Goal: Task Accomplishment & Management: Manage account settings

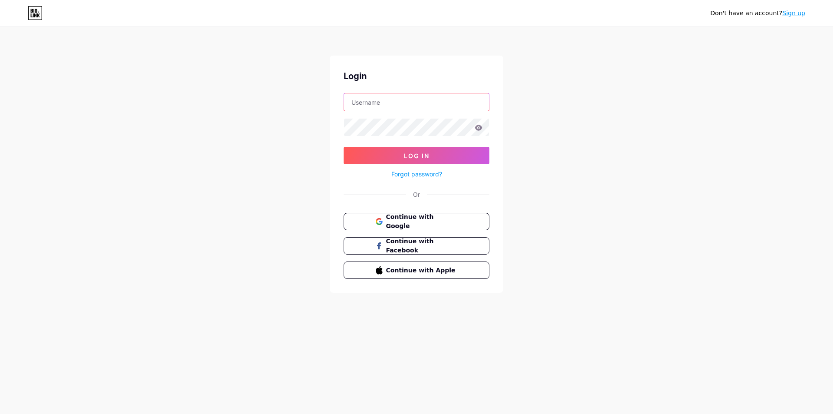
paste input "vipertogel"
click at [395, 107] on input "vipertogel" at bounding box center [416, 101] width 145 height 17
type input "vipertogel"
click at [416, 153] on span "Log In" at bounding box center [417, 155] width 26 height 7
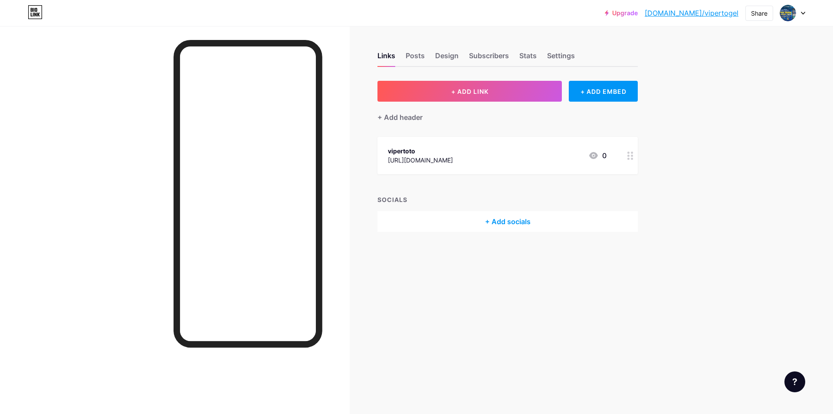
click at [796, 10] on div at bounding box center [792, 13] width 25 height 16
click at [751, 98] on link "Account settings" at bounding box center [751, 98] width 108 height 23
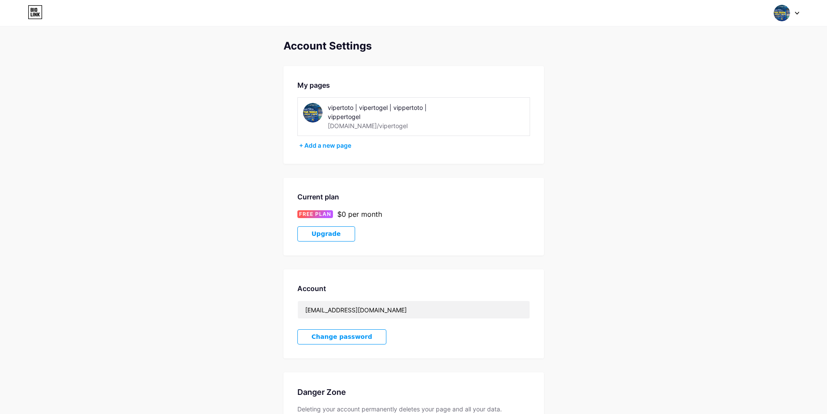
click at [387, 119] on div "vipertoto | vipertogel | vippertoto | vippertogel" at bounding box center [389, 112] width 123 height 18
click at [368, 122] on div "[DOMAIN_NAME]/vipertogel" at bounding box center [368, 125] width 80 height 9
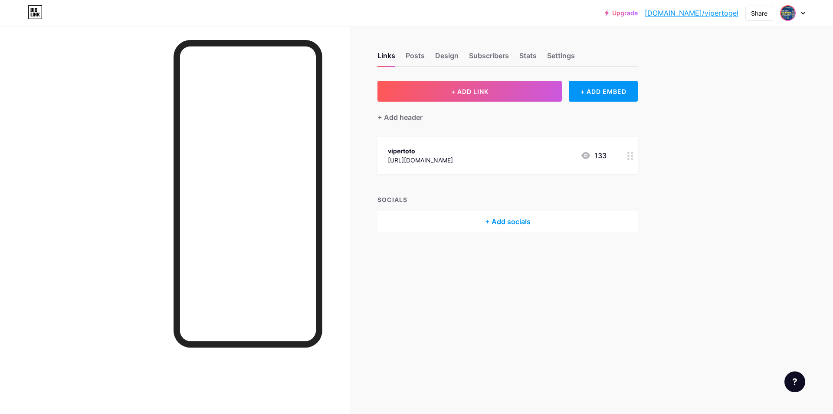
click at [780, 16] on div "Upgrade bio.link/vipert... bio.link/vipertogel Share Switch accounts vipertoto …" at bounding box center [705, 13] width 201 height 16
click at [787, 12] on img at bounding box center [788, 13] width 14 height 14
click at [745, 57] on div "[DOMAIN_NAME]/vipertogel" at bounding box center [756, 60] width 67 height 7
click at [564, 52] on div "Settings" at bounding box center [561, 58] width 28 height 16
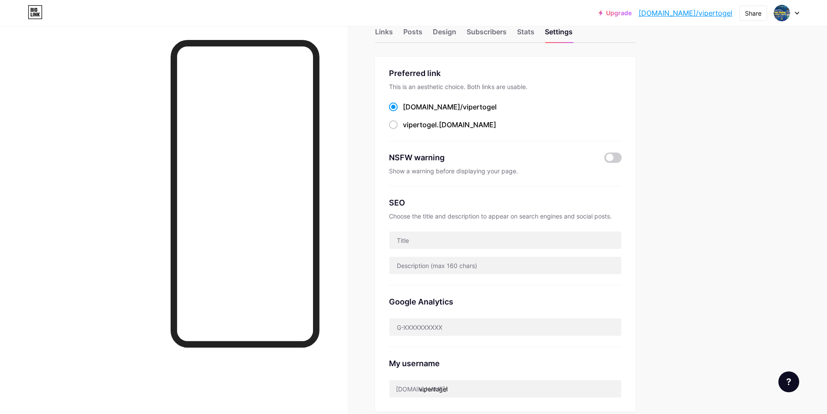
scroll to position [11, 0]
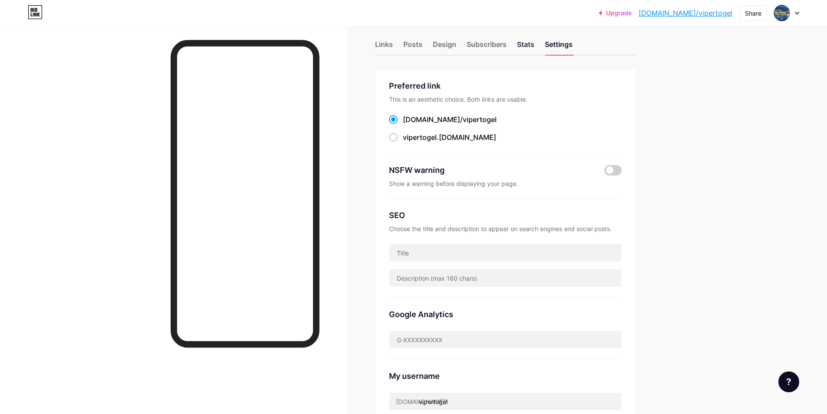
click at [526, 45] on div "Stats" at bounding box center [525, 47] width 17 height 16
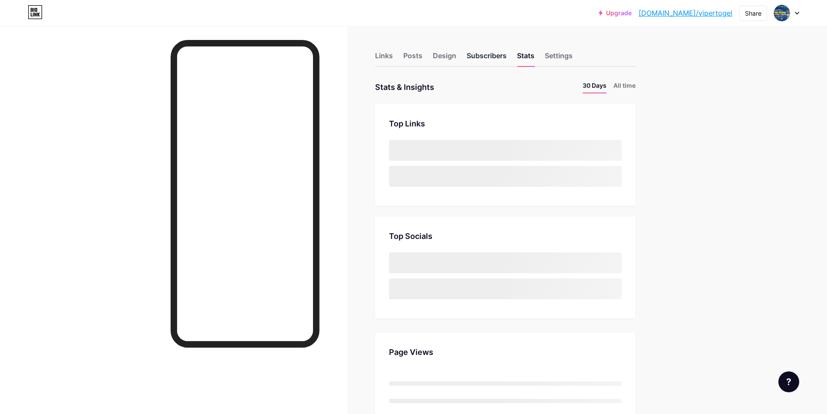
click at [492, 59] on div "Subscribers" at bounding box center [487, 58] width 40 height 16
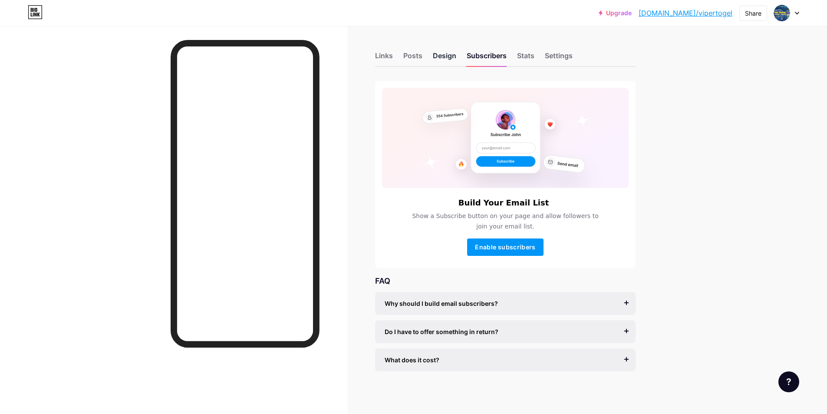
click at [453, 57] on div "Design" at bounding box center [444, 58] width 23 height 16
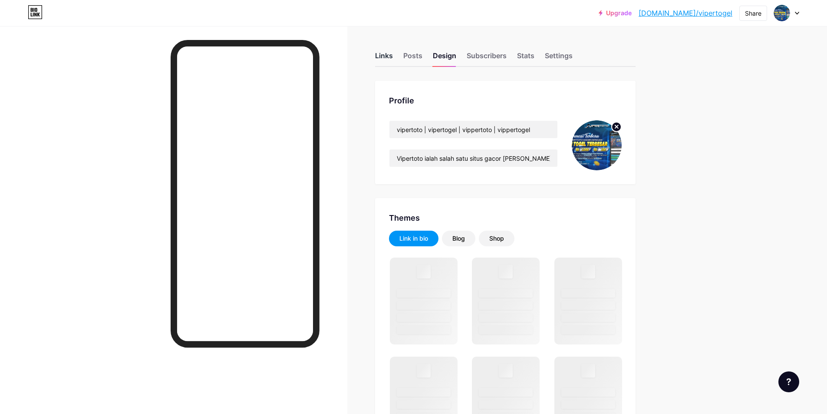
click at [392, 58] on div "Links" at bounding box center [384, 58] width 18 height 16
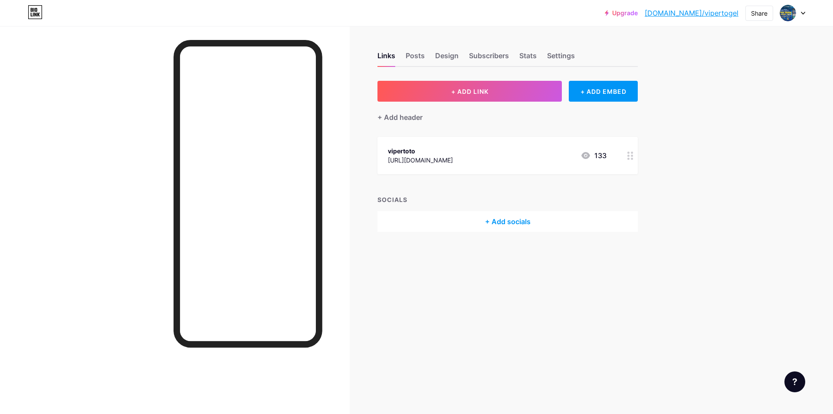
click at [512, 157] on div "vipertoto https://www.instagram.com/vipertoto/ 133" at bounding box center [497, 155] width 219 height 20
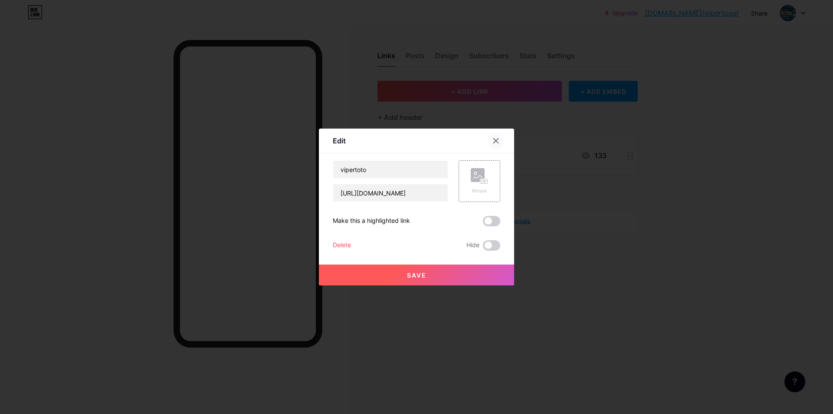
click at [497, 138] on icon at bounding box center [496, 140] width 7 height 7
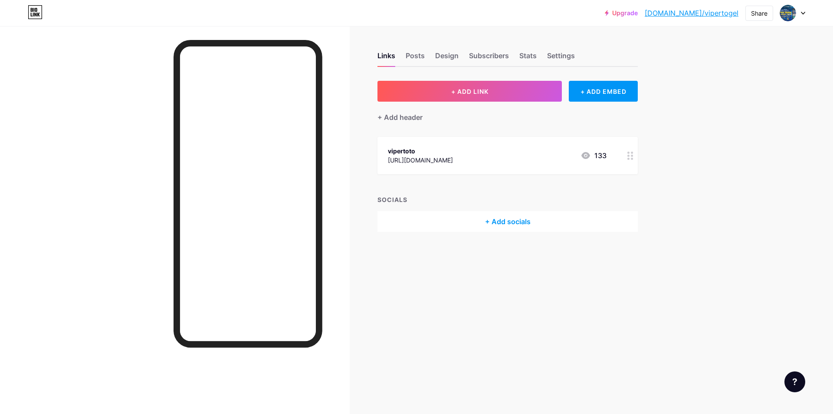
click at [508, 222] on div "+ Add socials" at bounding box center [508, 221] width 260 height 21
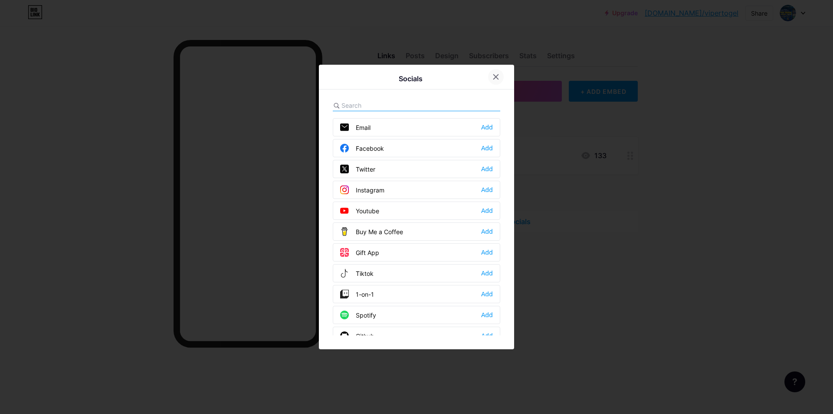
click at [496, 77] on icon at bounding box center [496, 77] width 5 height 5
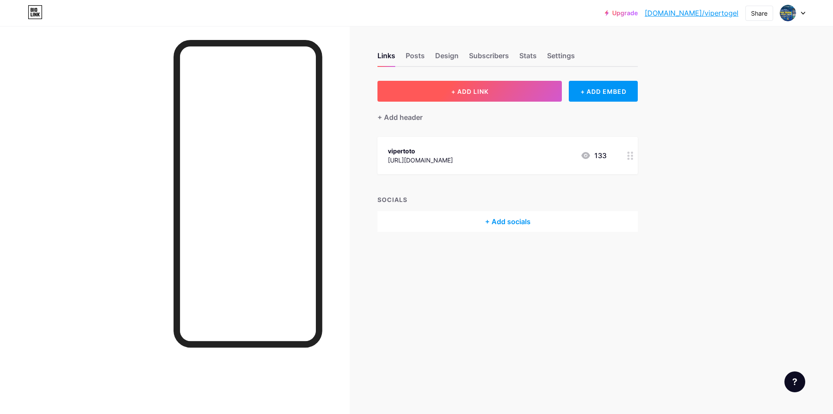
click at [488, 86] on button "+ ADD LINK" at bounding box center [470, 91] width 184 height 21
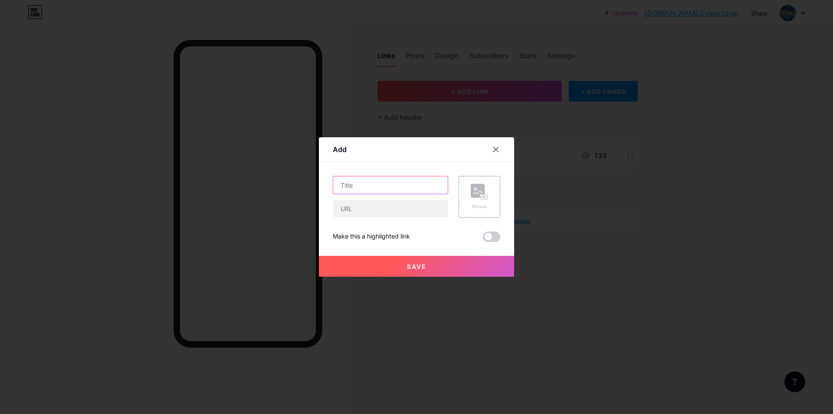
click at [384, 187] on input "text" at bounding box center [390, 184] width 115 height 17
type input "l"
type input "LOGIN | DAFTAR"
click at [391, 204] on input "text" at bounding box center [390, 208] width 115 height 17
click at [374, 214] on input "text" at bounding box center [390, 208] width 115 height 17
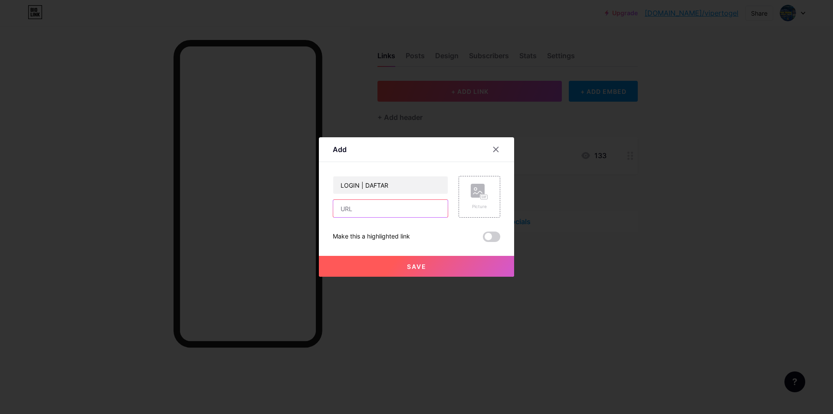
paste input "[URL][DOMAIN_NAME]"
type input "[URL][DOMAIN_NAME]"
click at [394, 260] on button "Save" at bounding box center [416, 266] width 195 height 21
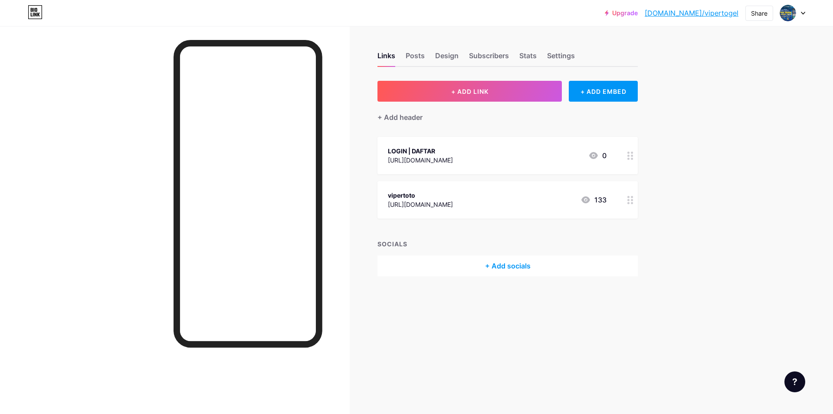
click at [636, 200] on div at bounding box center [630, 199] width 15 height 37
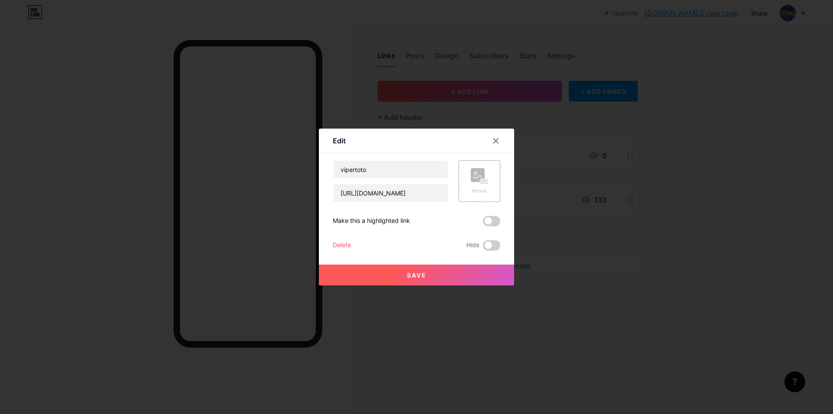
click at [333, 243] on div "Delete" at bounding box center [342, 245] width 18 height 10
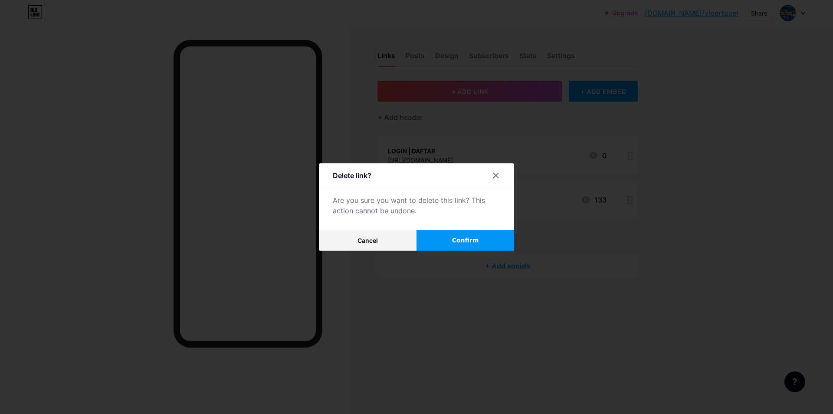
click at [451, 237] on button "Confirm" at bounding box center [466, 240] width 98 height 21
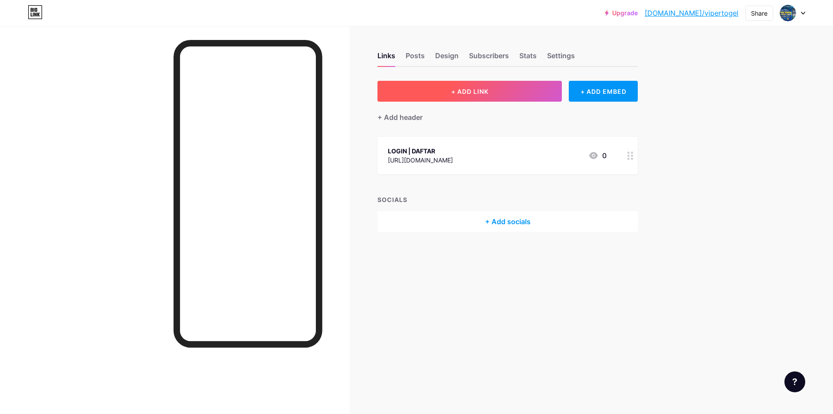
click at [483, 94] on span "+ ADD LINK" at bounding box center [469, 91] width 37 height 7
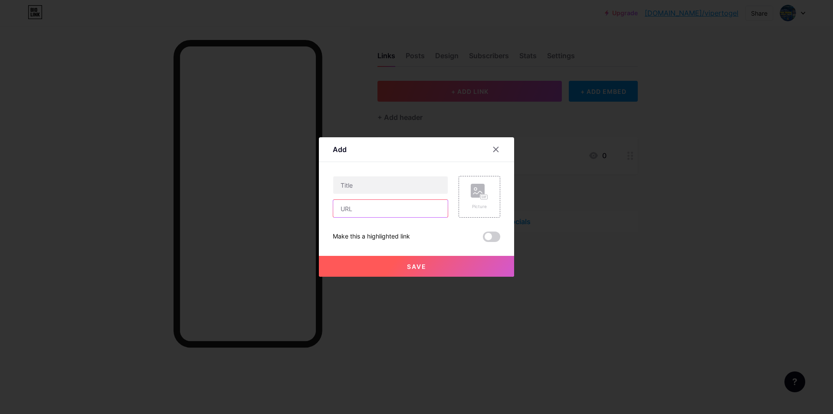
click at [409, 210] on input "text" at bounding box center [390, 208] width 115 height 17
paste input "[URL][DOMAIN_NAME]"
type input "[URL][DOMAIN_NAME]"
click at [412, 191] on input "text" at bounding box center [390, 184] width 115 height 17
type input "LINK ALTERNATIF KTV GROUP"
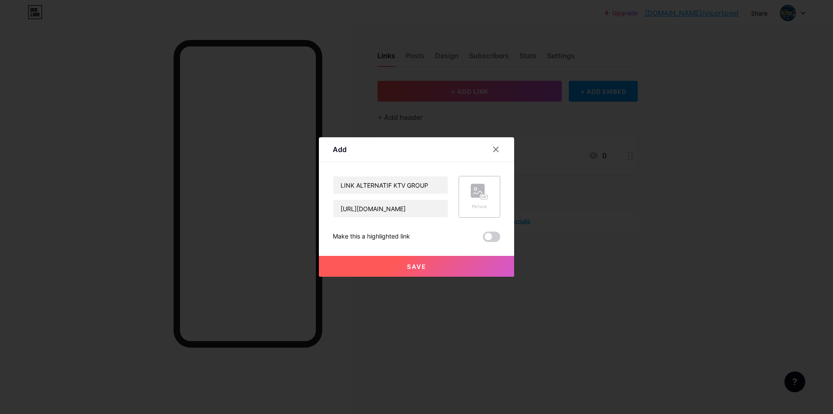
click at [481, 201] on div "Picture" at bounding box center [479, 197] width 17 height 26
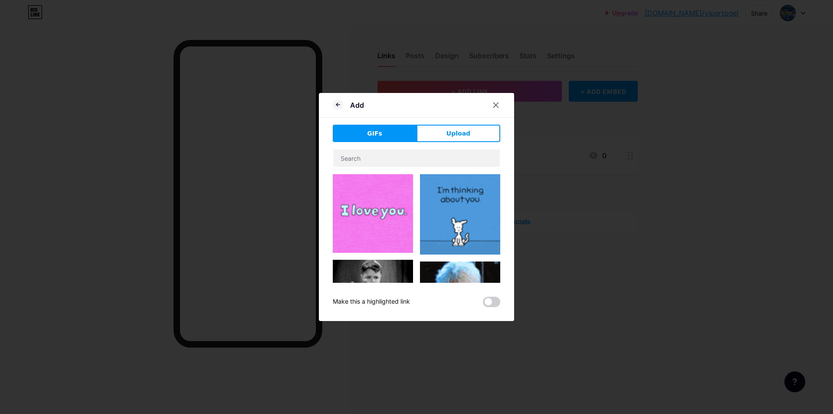
click at [457, 127] on button "Upload" at bounding box center [459, 133] width 84 height 17
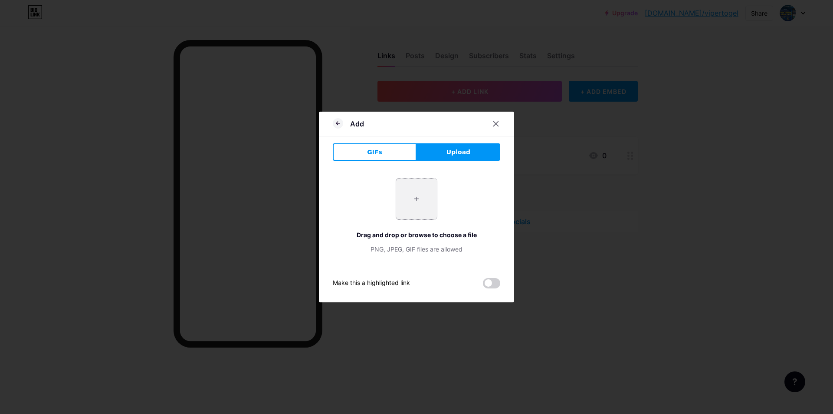
click at [422, 187] on input "file" at bounding box center [416, 198] width 41 height 41
type input "C:\fakepath\buat sosmed.png"
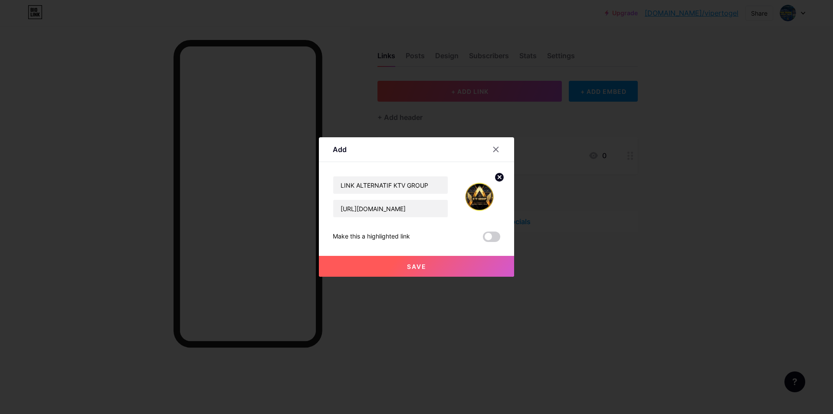
click at [457, 266] on button "Save" at bounding box center [416, 266] width 195 height 21
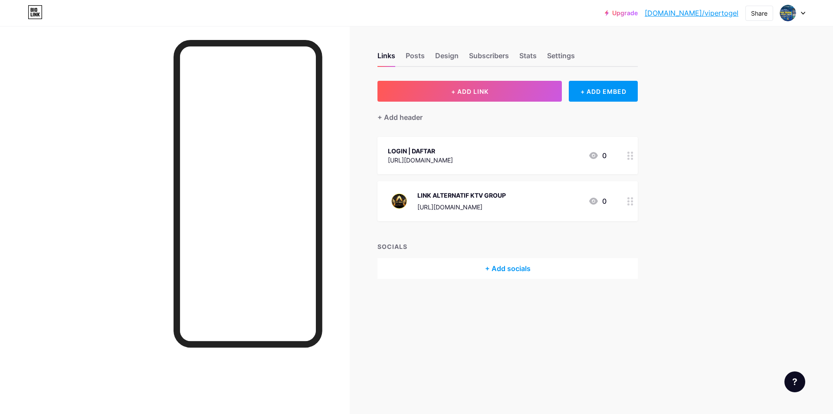
click at [628, 155] on circle at bounding box center [629, 156] width 2 height 2
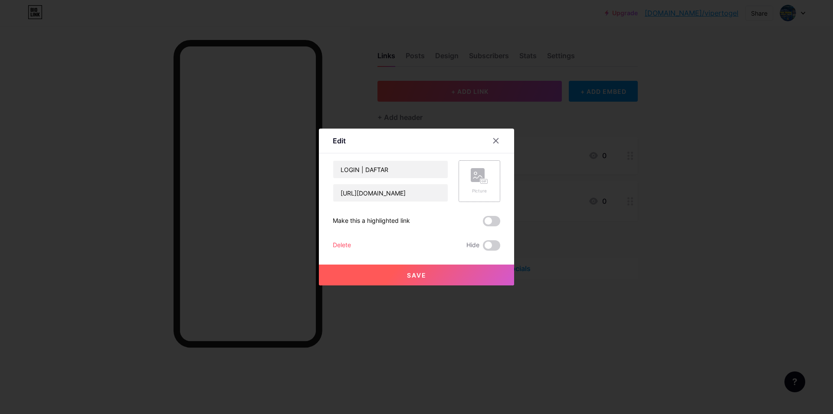
click at [480, 184] on div "Picture" at bounding box center [479, 181] width 17 height 26
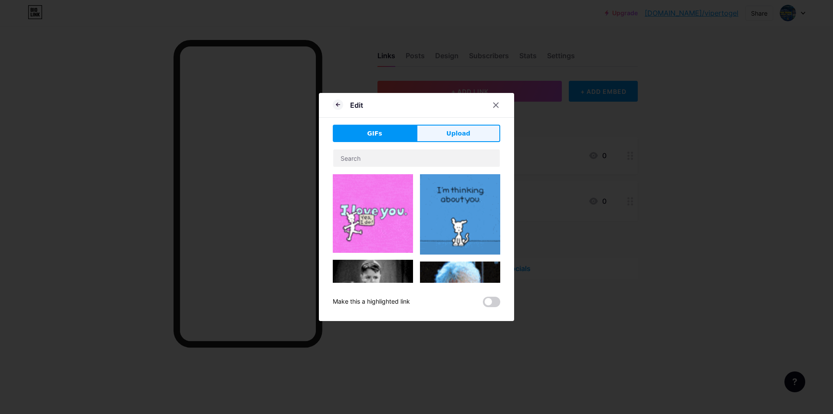
click at [459, 135] on span "Upload" at bounding box center [459, 133] width 24 height 9
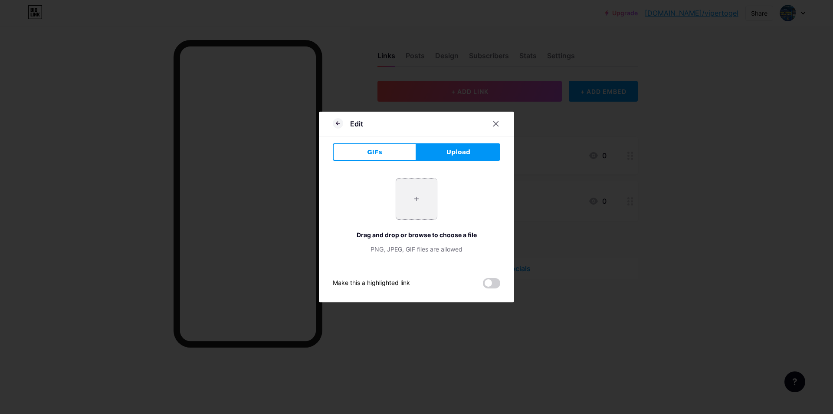
click at [414, 195] on input "file" at bounding box center [416, 198] width 41 height 41
type input "C:\fakepath\viper2.jpg"
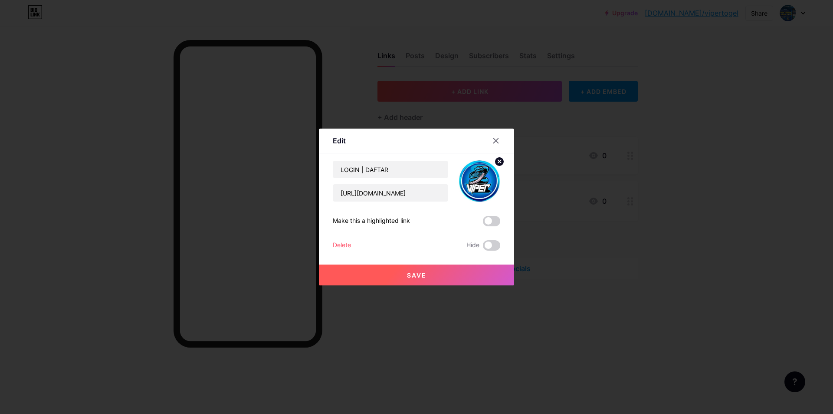
click at [411, 273] on span "Save" at bounding box center [417, 274] width 20 height 7
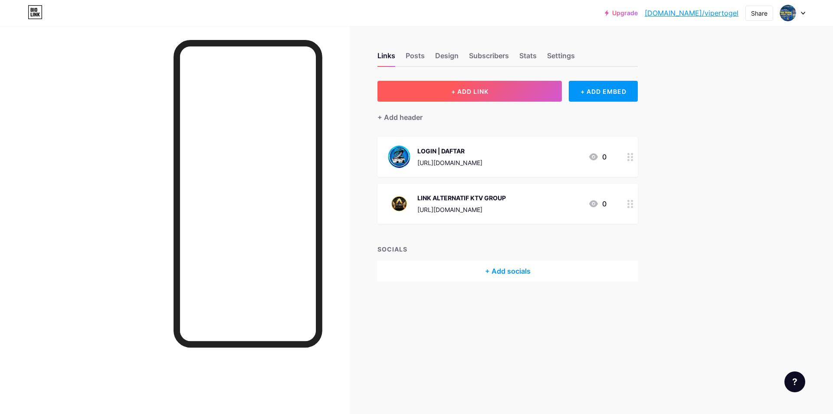
click at [481, 95] on button "+ ADD LINK" at bounding box center [470, 91] width 184 height 21
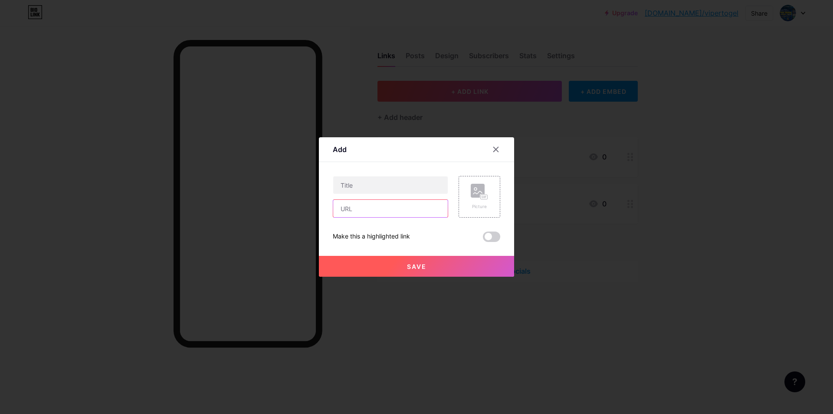
click at [359, 207] on input "text" at bounding box center [390, 208] width 115 height 17
paste input "[URL][DOMAIN_NAME]"
type input "[URL][DOMAIN_NAME]"
click at [376, 183] on input "text" at bounding box center [390, 184] width 115 height 17
type input "LINK ALTERNATIF"
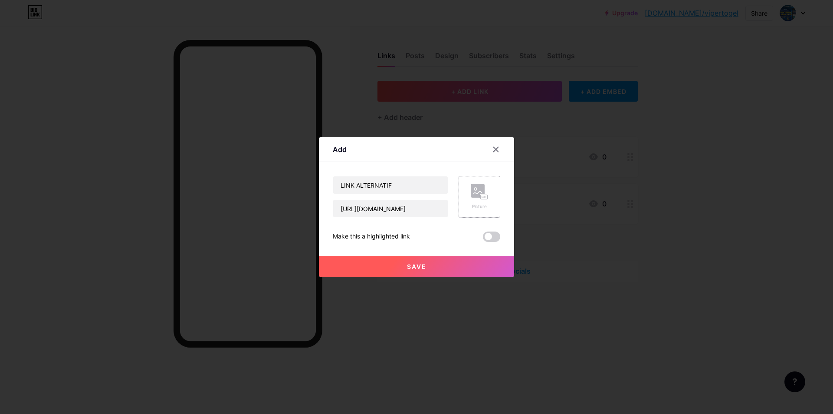
click at [497, 205] on div "Picture" at bounding box center [480, 197] width 42 height 42
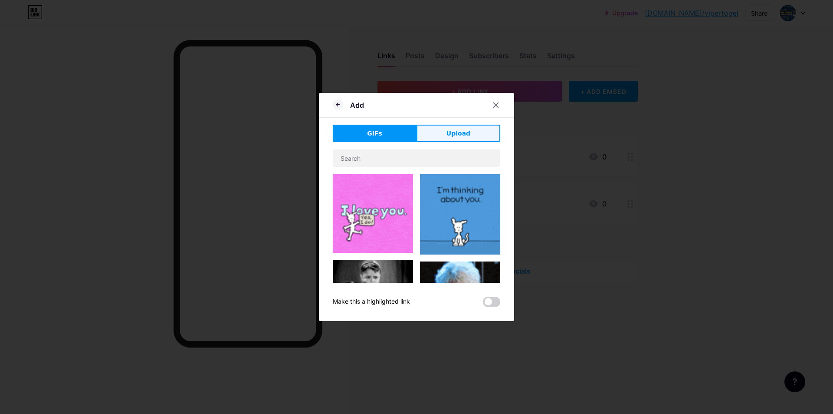
click at [434, 132] on button "Upload" at bounding box center [459, 133] width 84 height 17
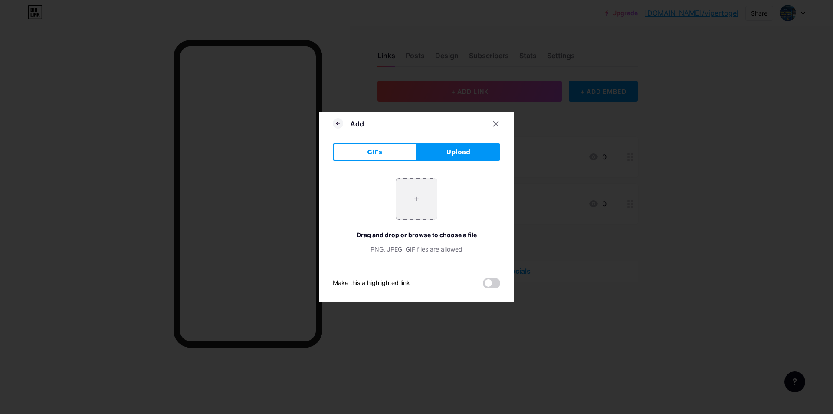
click at [422, 193] on input "file" at bounding box center [416, 198] width 41 height 41
type input "C:\fakepath\viper.png"
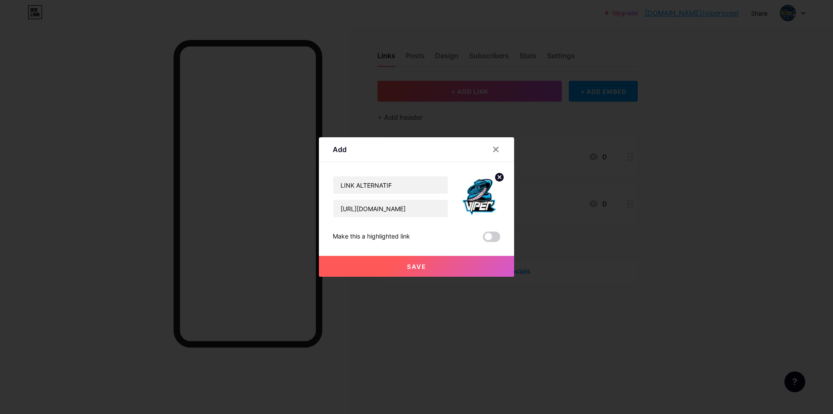
click at [432, 265] on button "Save" at bounding box center [416, 266] width 195 height 21
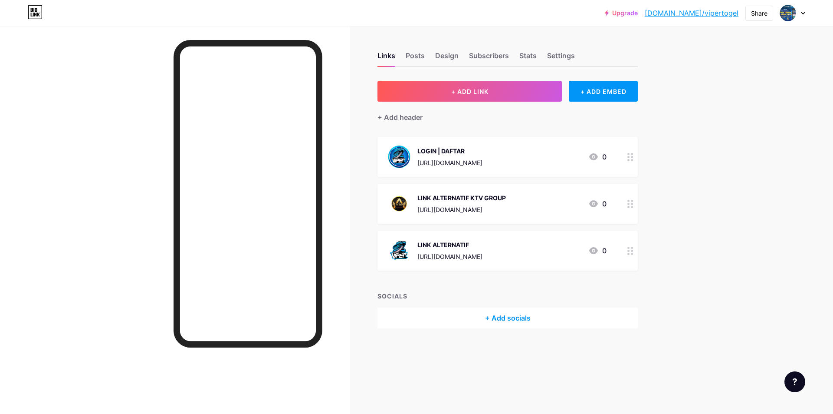
click at [634, 253] on icon at bounding box center [631, 251] width 6 height 8
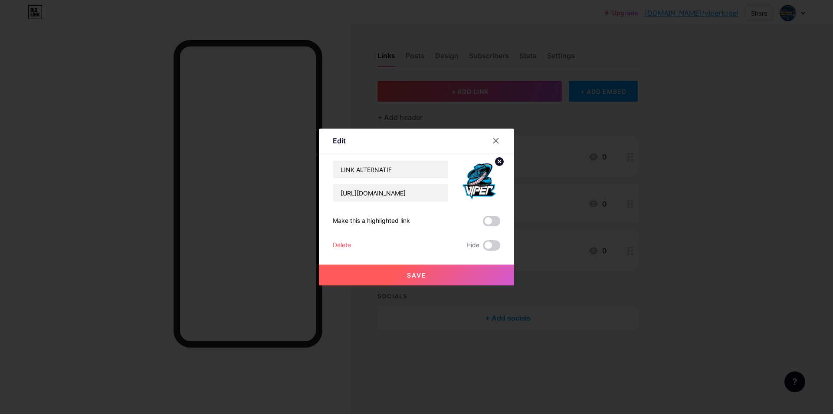
click at [496, 160] on circle at bounding box center [500, 162] width 10 height 10
click at [480, 175] on rect at bounding box center [478, 175] width 14 height 14
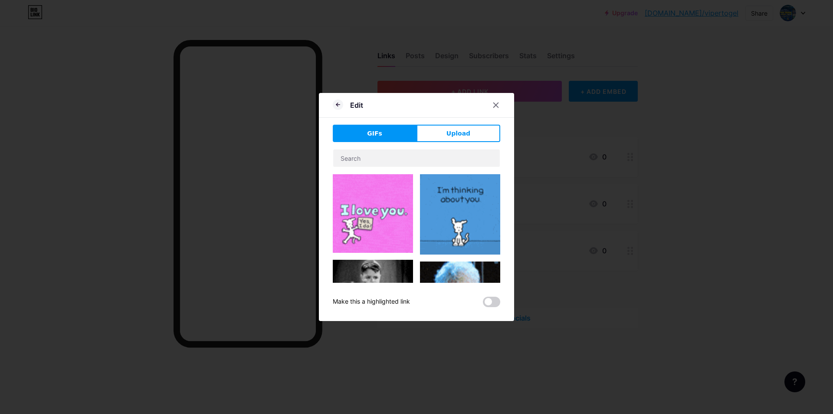
click at [454, 139] on button "Upload" at bounding box center [459, 133] width 84 height 17
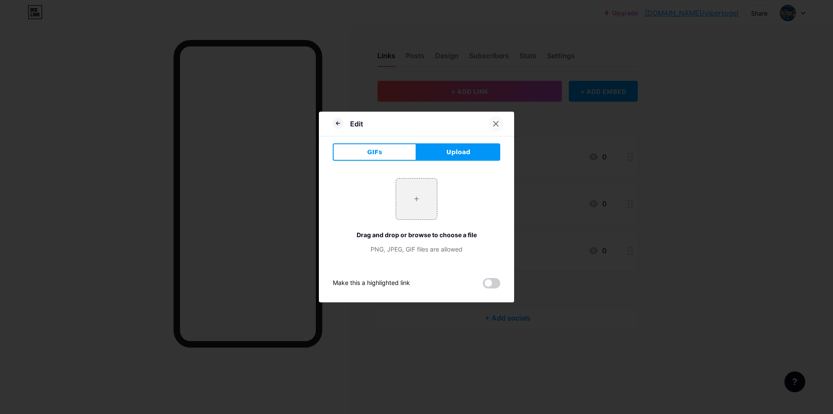
click at [492, 124] on div at bounding box center [496, 124] width 16 height 16
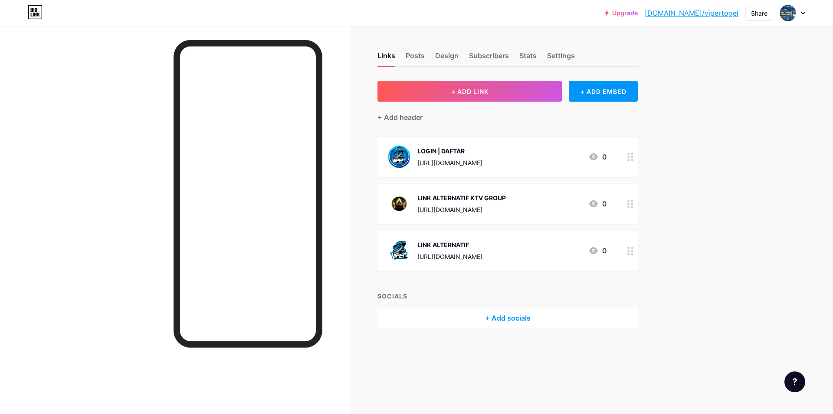
click at [628, 159] on circle at bounding box center [629, 160] width 2 height 2
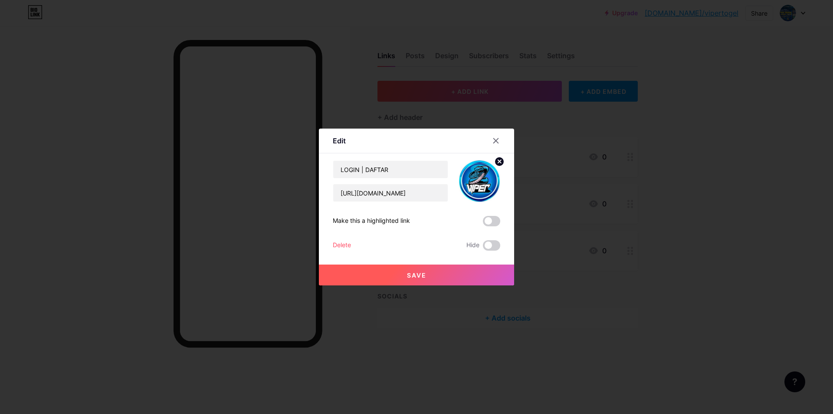
click at [498, 161] on circle at bounding box center [500, 162] width 10 height 10
click at [487, 175] on icon at bounding box center [479, 176] width 17 height 16
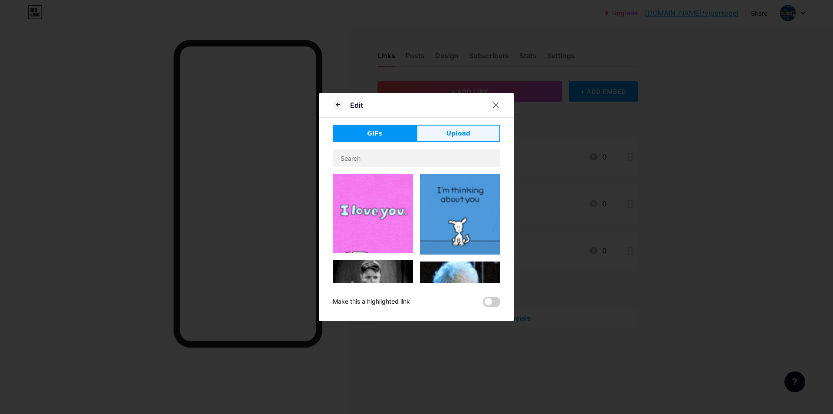
click at [437, 133] on button "Upload" at bounding box center [459, 133] width 84 height 17
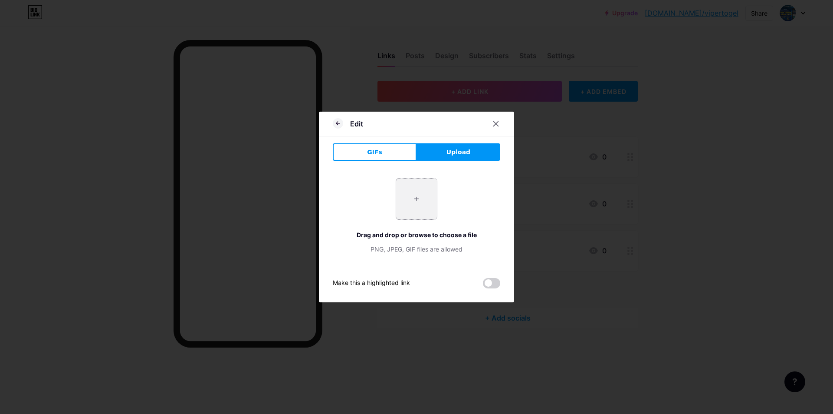
click at [414, 191] on input "file" at bounding box center [416, 198] width 41 height 41
type input "C:\fakepath\viper.png"
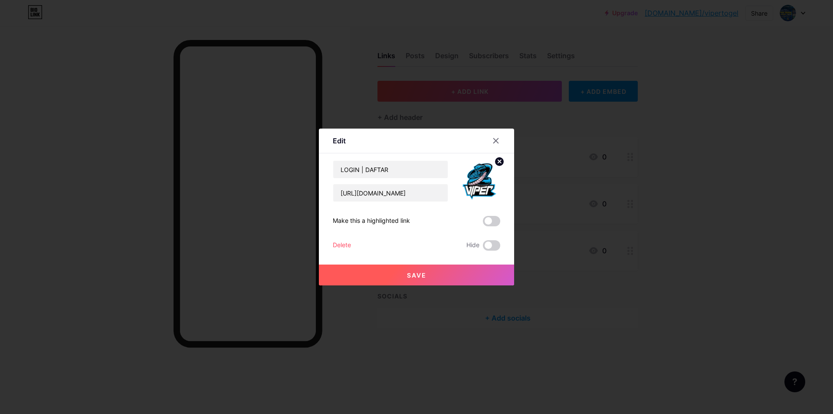
click at [478, 272] on button "Save" at bounding box center [416, 274] width 195 height 21
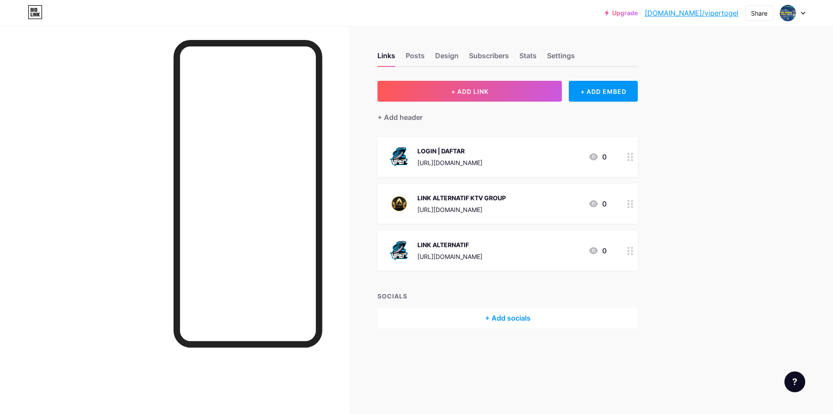
click at [628, 250] on circle at bounding box center [629, 251] width 2 height 2
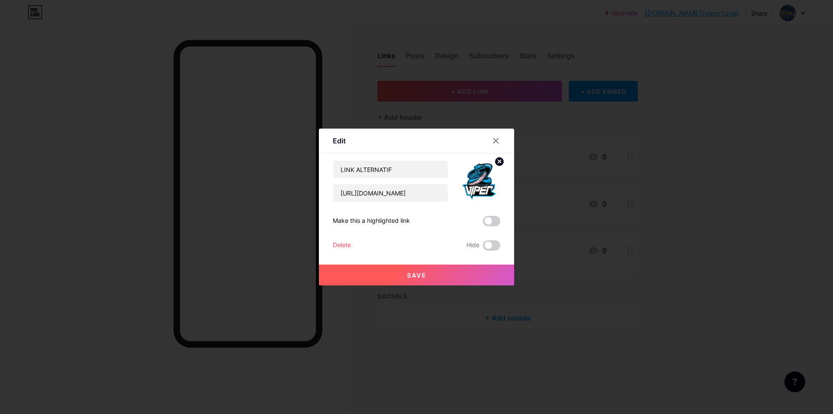
click at [503, 160] on circle at bounding box center [500, 162] width 10 height 10
click at [490, 179] on div "Picture" at bounding box center [480, 181] width 42 height 42
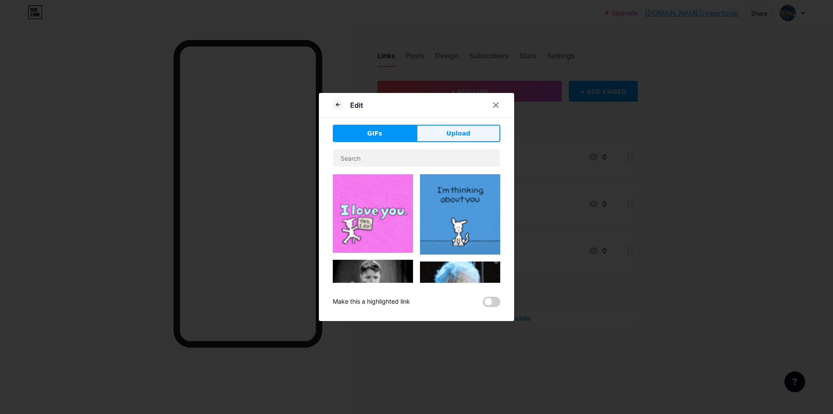
click at [463, 139] on button "Upload" at bounding box center [459, 133] width 84 height 17
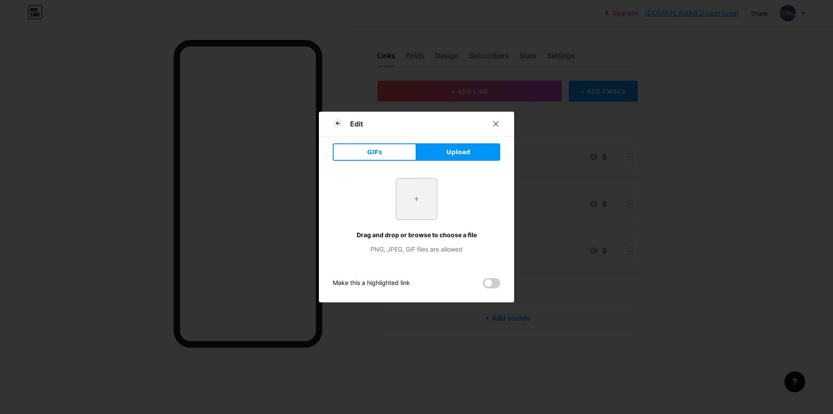
click at [422, 211] on input "file" at bounding box center [416, 198] width 41 height 41
type input "C:\fakepath\viper2.jpg"
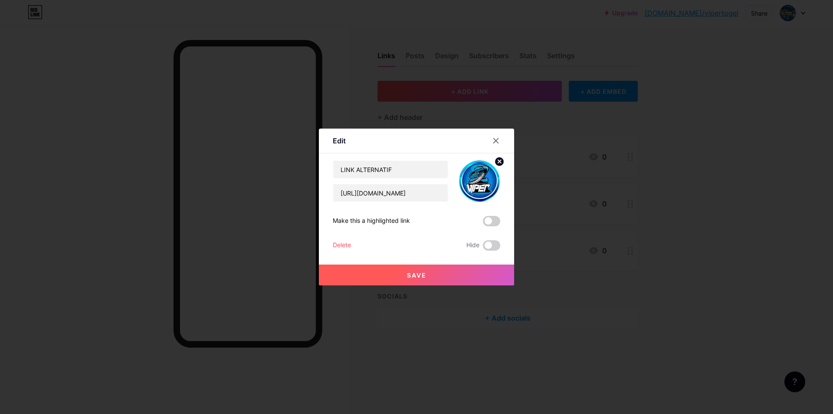
click at [465, 276] on button "Save" at bounding box center [416, 274] width 195 height 21
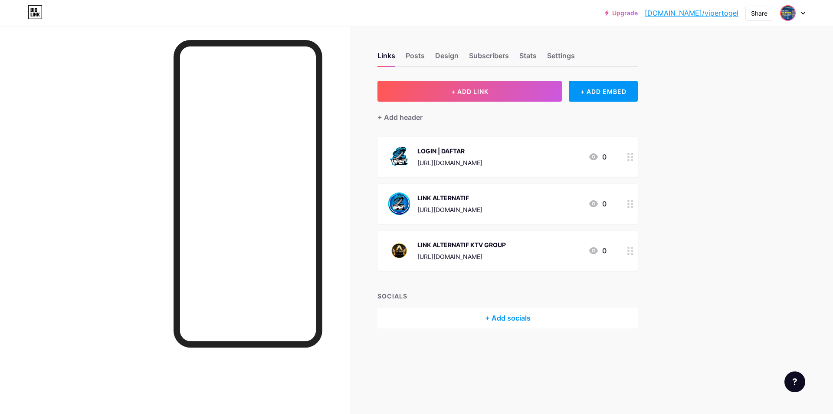
click at [789, 13] on img at bounding box center [788, 13] width 14 height 14
click at [725, 53] on div "vipertoto | vipertogel | vippertoto | vippertogel" at bounding box center [756, 52] width 67 height 7
click at [421, 59] on div "Posts" at bounding box center [415, 58] width 19 height 16
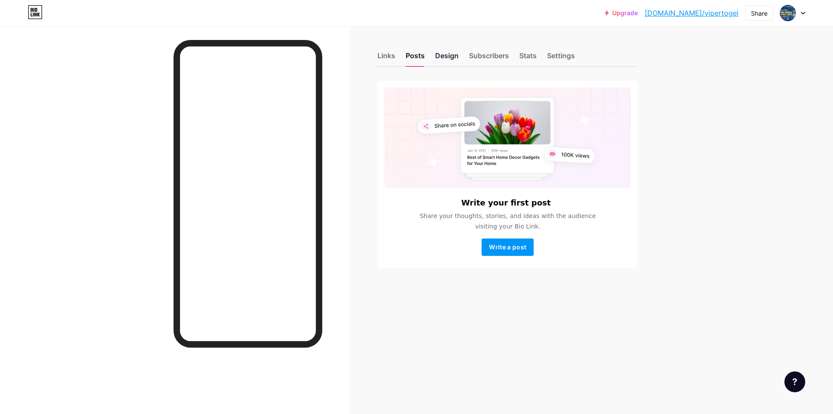
click at [444, 60] on div "Design" at bounding box center [446, 58] width 23 height 16
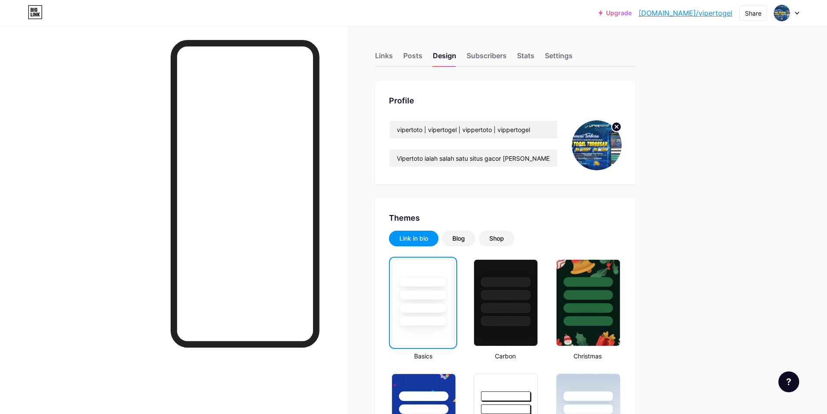
click at [616, 126] on circle at bounding box center [617, 127] width 10 height 10
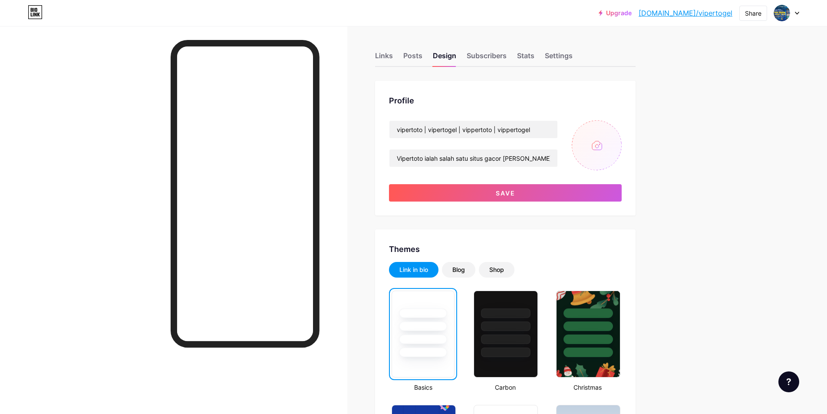
click at [609, 134] on input "file" at bounding box center [597, 145] width 50 height 50
type input "C:\fakepath\viper-banner1.png"
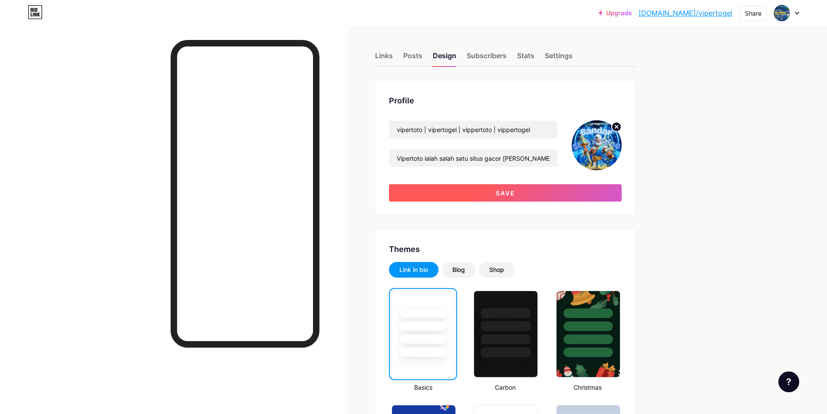
click at [519, 194] on button "Save" at bounding box center [505, 192] width 233 height 17
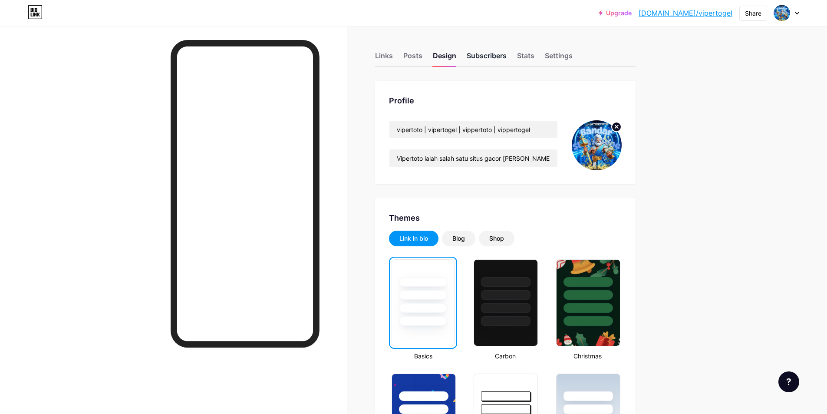
click at [491, 54] on div "Subscribers" at bounding box center [487, 58] width 40 height 16
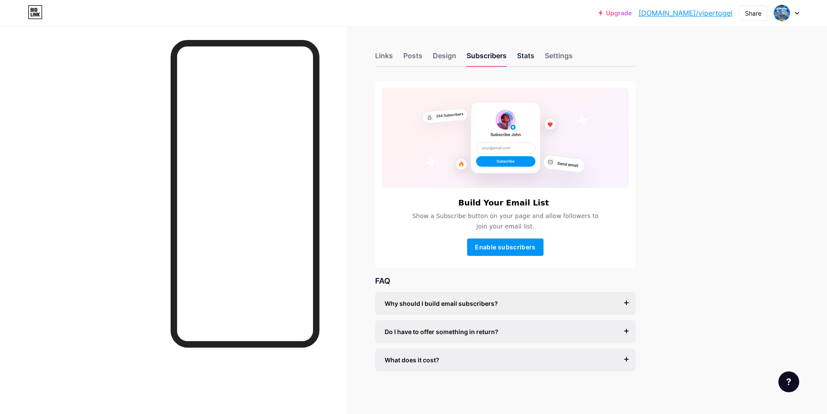
click at [525, 54] on div "Stats" at bounding box center [525, 58] width 17 height 16
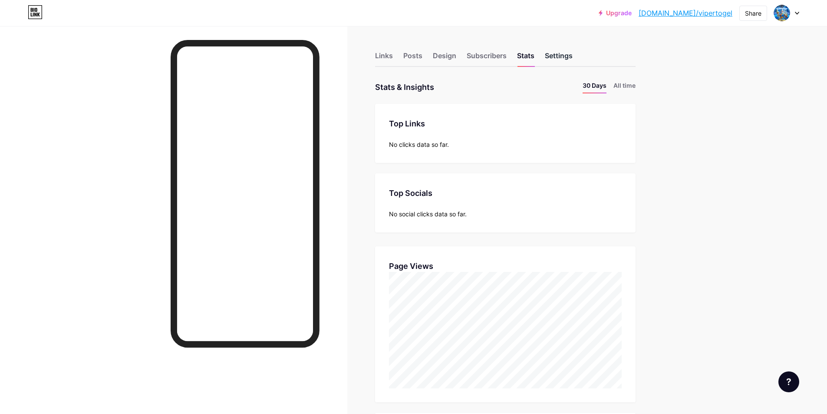
click at [559, 57] on div "Settings" at bounding box center [559, 58] width 28 height 16
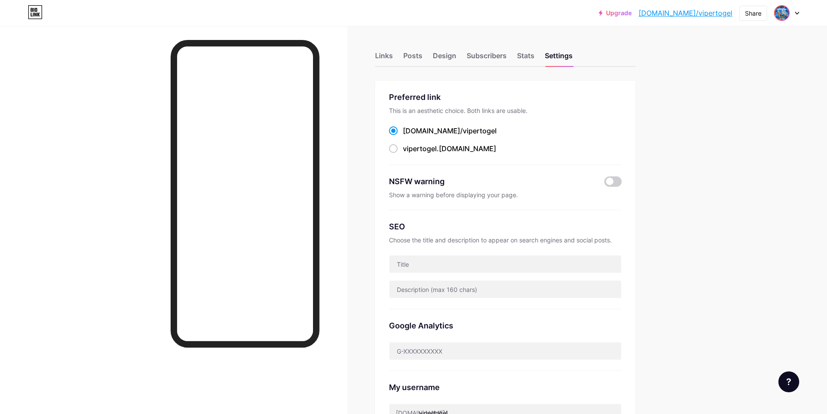
click at [780, 15] on img at bounding box center [782, 13] width 14 height 14
click at [737, 58] on div "[DOMAIN_NAME]/vipertogel" at bounding box center [749, 60] width 67 height 7
click at [781, 10] on img at bounding box center [782, 13] width 14 height 14
click at [755, 52] on div "vipertoto | vipertogel | vippertoto | vippertogel" at bounding box center [749, 52] width 67 height 7
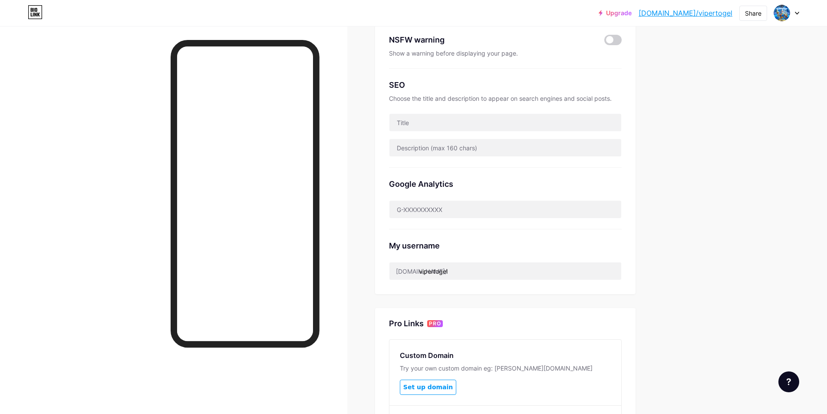
scroll to position [98, 0]
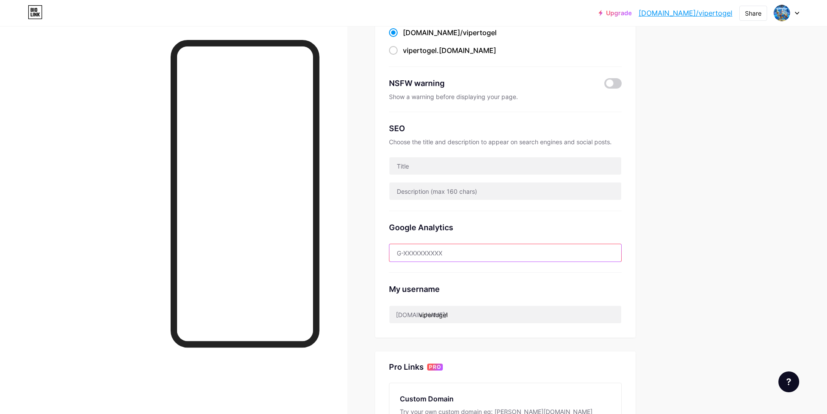
click at [438, 254] on input "text" at bounding box center [505, 252] width 232 height 17
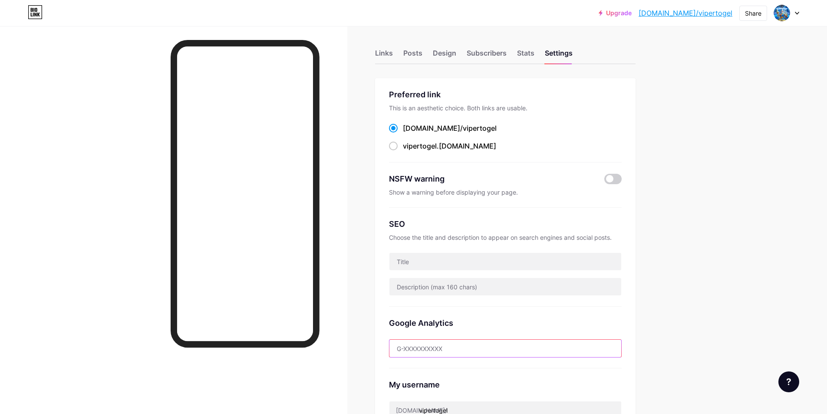
scroll to position [0, 0]
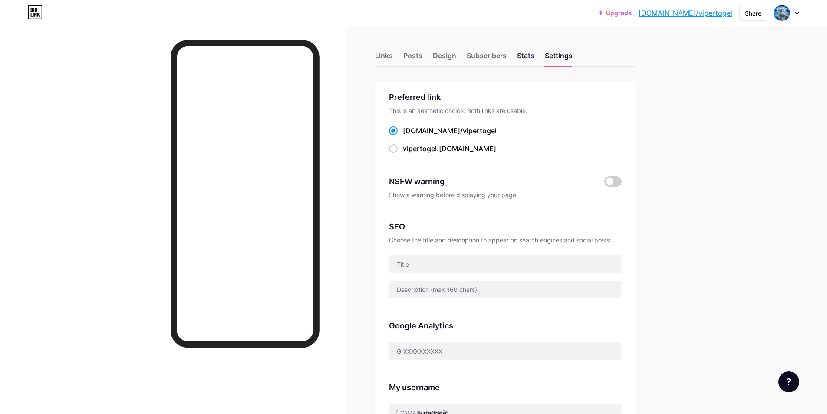
click at [523, 57] on div "Stats" at bounding box center [525, 58] width 17 height 16
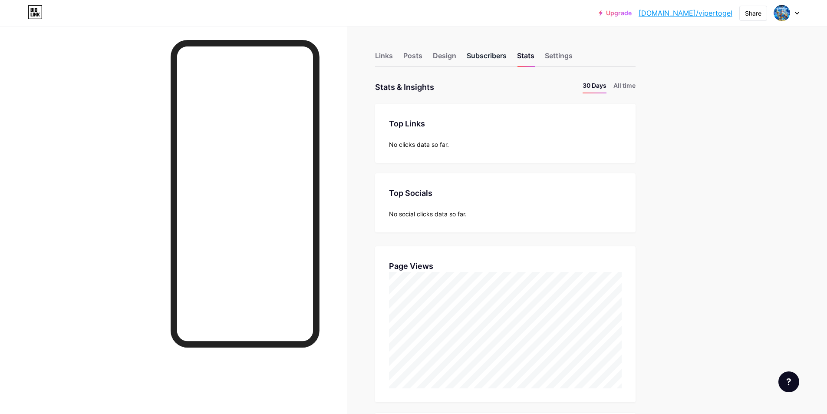
scroll to position [414, 827]
click at [495, 53] on div "Subscribers" at bounding box center [487, 58] width 40 height 16
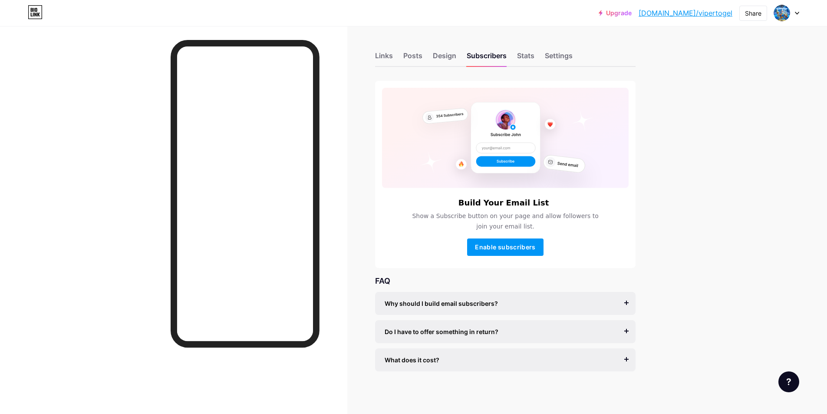
scroll to position [1, 0]
click at [446, 60] on div "Design" at bounding box center [444, 57] width 23 height 16
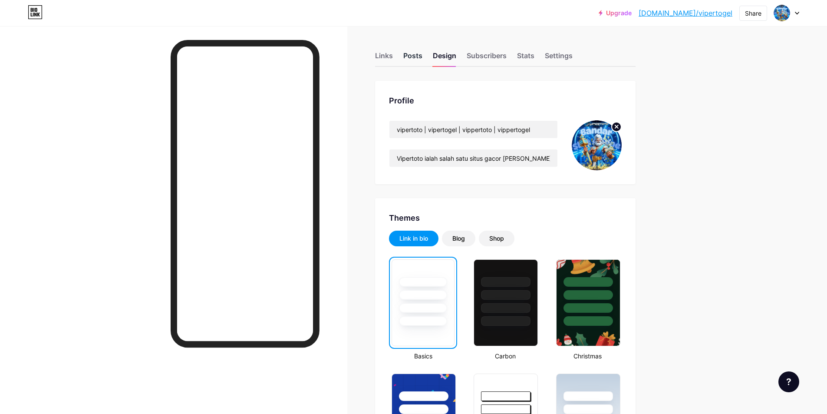
click at [414, 56] on div "Posts" at bounding box center [412, 58] width 19 height 16
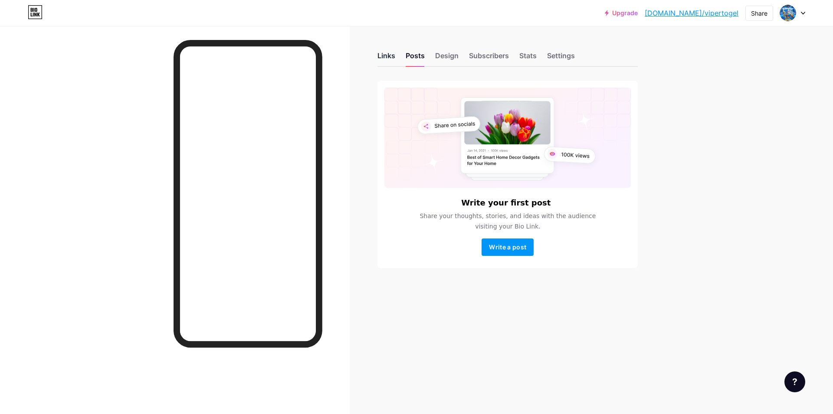
click at [394, 56] on div "Links" at bounding box center [387, 58] width 18 height 16
